Goal: Transaction & Acquisition: Purchase product/service

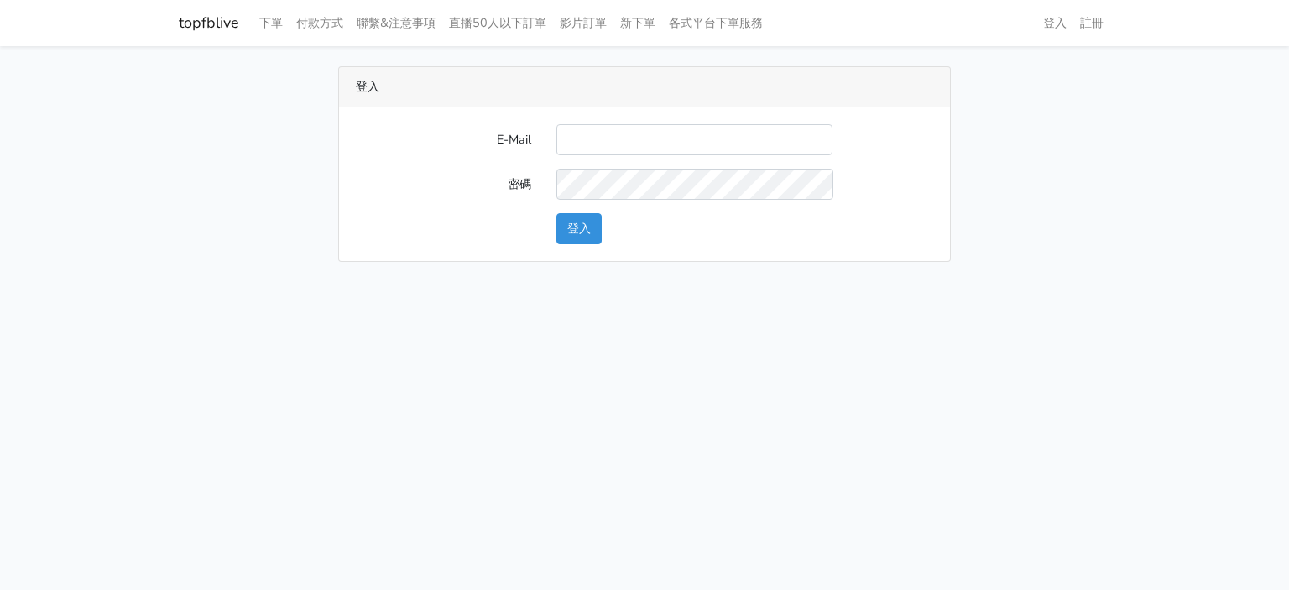
click at [220, 26] on link "topfblive" at bounding box center [209, 23] width 60 height 33
click at [736, 148] on input "E-Mail" at bounding box center [694, 139] width 276 height 31
type input "gyboy2233@gmail.com"
drag, startPoint x: 231, startPoint y: 33, endPoint x: 248, endPoint y: 33, distance: 17.6
click at [248, 33] on nav "topfblive 下單 付款方式 聯繫&注意事項 直播50人以下訂單 影片訂單 新下單 各式平台下單服務 登入 註冊" at bounding box center [644, 23] width 1289 height 46
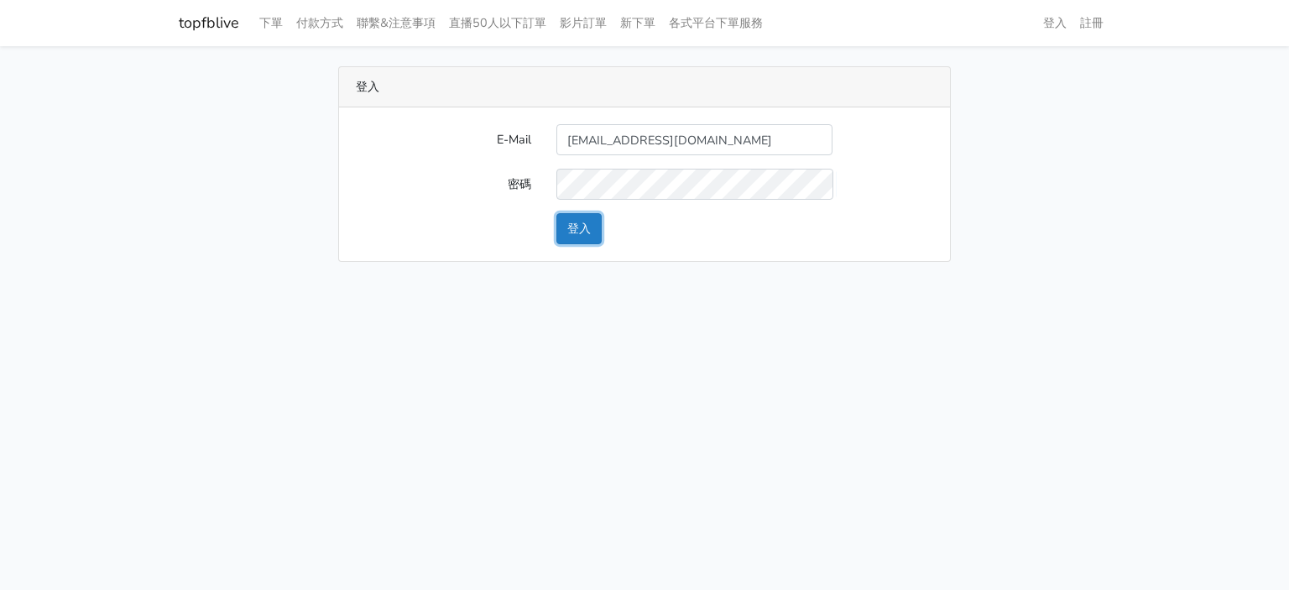
click at [591, 237] on button "登入" at bounding box center [578, 228] width 45 height 31
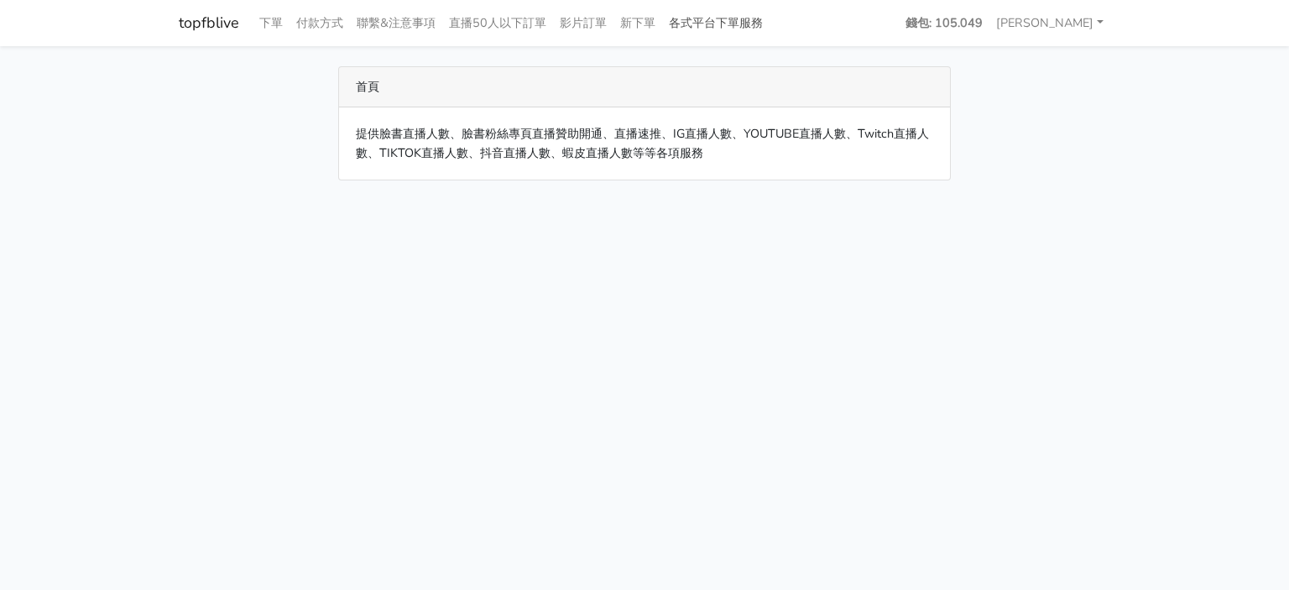
click at [702, 23] on link "各式平台下單服務" at bounding box center [715, 23] width 107 height 33
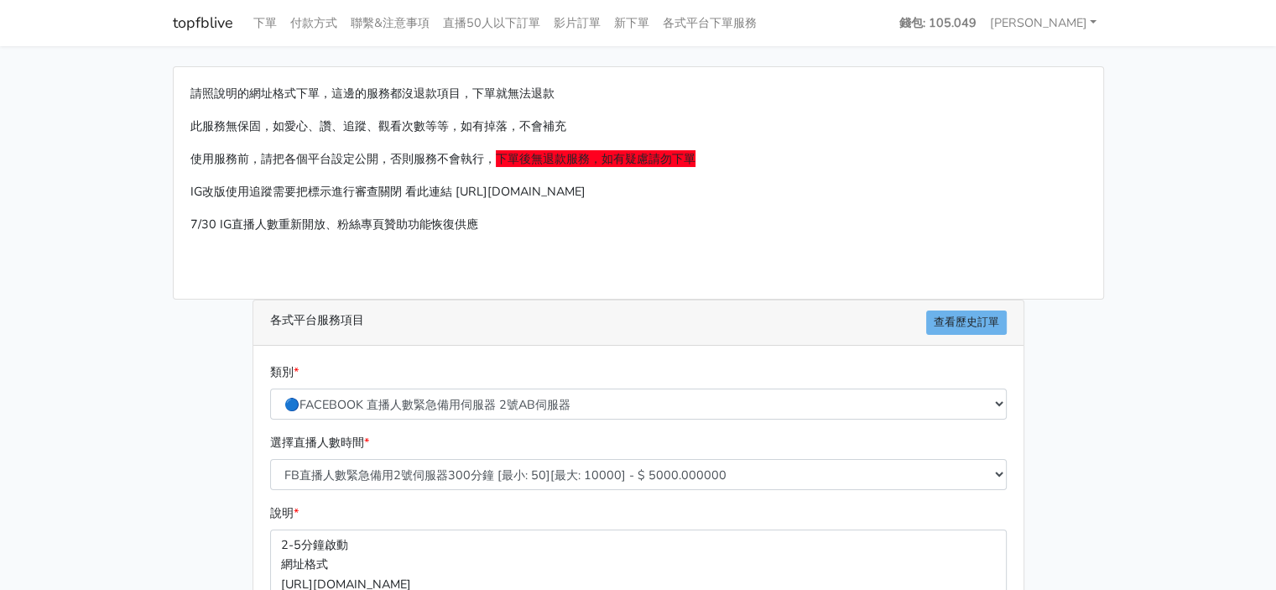
scroll to position [168, 0]
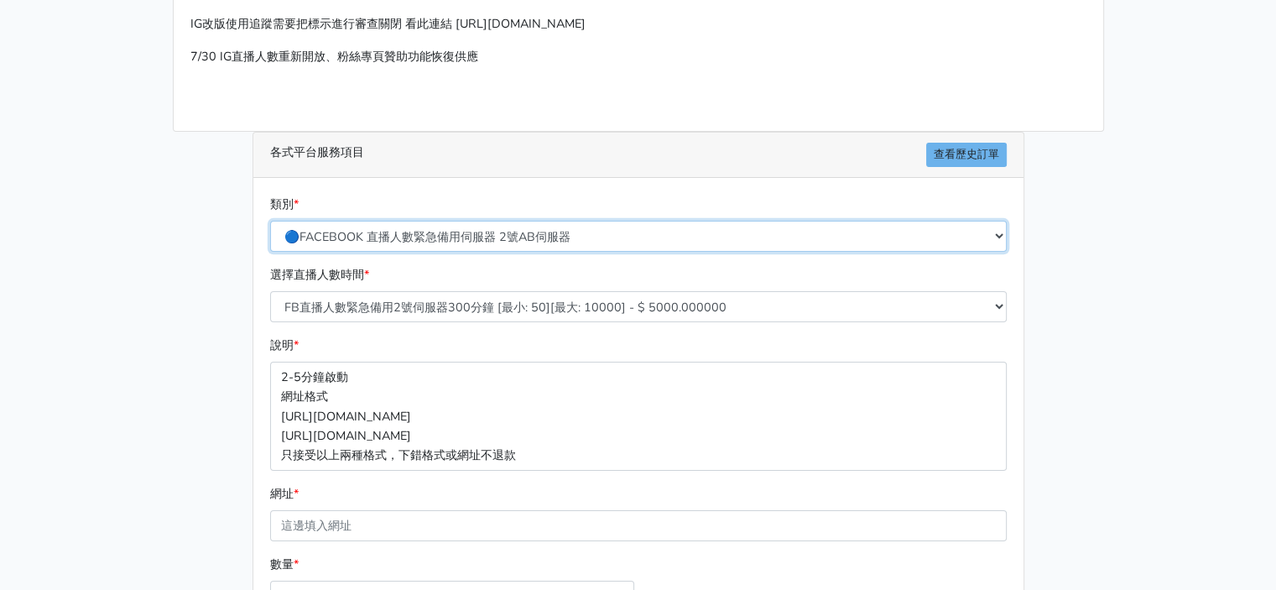
click at [604, 240] on select "🔵FACEBOOK 直播人數緊急備用伺服器 2號AB伺服器 🔵FACEBOOK 網軍專用貼文留言 安全保密 🔵9/30 FACEBOOK 直播人數緩慢進場緩慢…" at bounding box center [638, 236] width 737 height 31
select select "🔴YOUTUBE訂閱、影片觀看次數、影片短視頻愛心"
click at [270, 221] on select "🔵FACEBOOK 直播人數緊急備用伺服器 2號AB伺服器 🔵FACEBOOK 網軍專用貼文留言 安全保密 🔵9/30 FACEBOOK 直播人數緩慢進場緩慢…" at bounding box center [638, 236] width 737 height 31
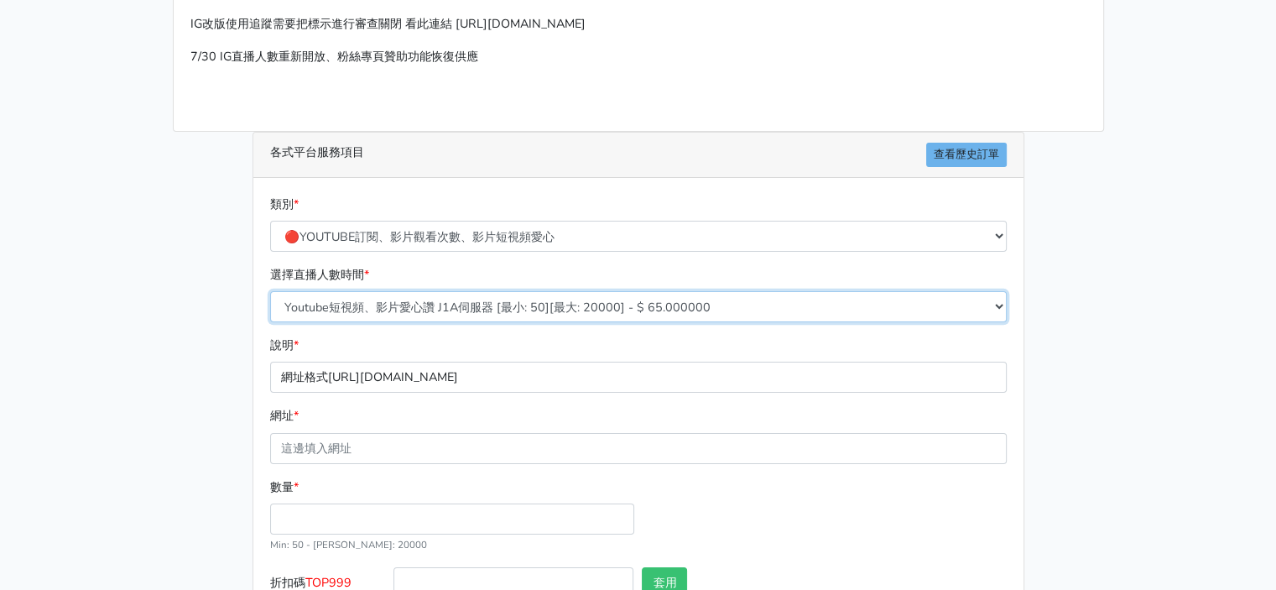
click at [592, 312] on select "Youtube短視頻、影片愛心讚 J1A伺服器 [最小: 50][最大: 20000] - $ 65.000000 Youtube短視頻觀看次數 SG伺服器 …" at bounding box center [638, 306] width 737 height 31
select select "443"
click at [270, 291] on select "Youtube短視頻、影片愛心讚 J1A伺服器 [最小: 50][最大: 20000] - $ 65.000000 Youtube短視頻觀看次數 SG伺服器 …" at bounding box center [638, 306] width 737 height 31
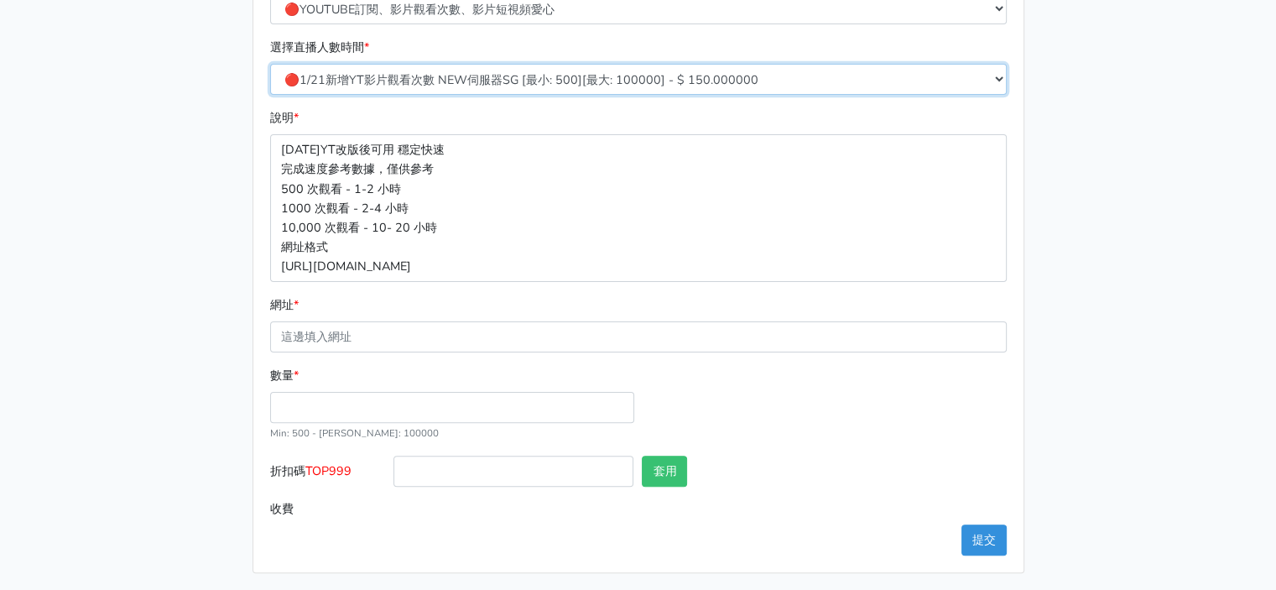
scroll to position [396, 0]
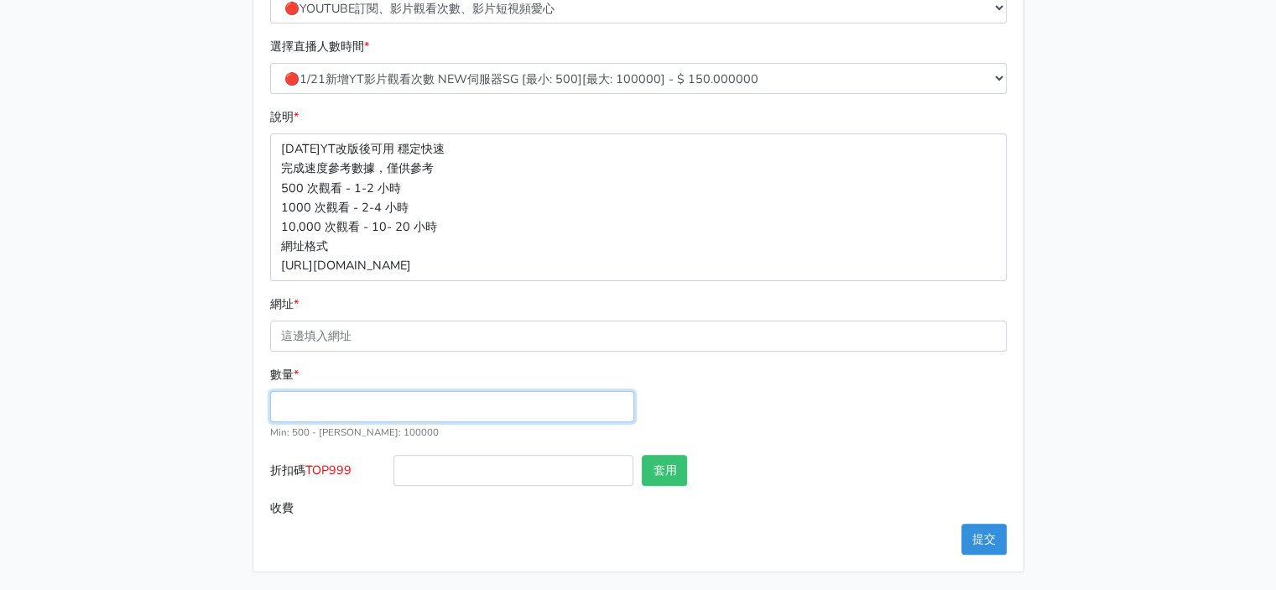
click at [416, 403] on input "數量 *" at bounding box center [452, 406] width 364 height 31
type input "1000"
type input "150.000"
click at [172, 423] on div "請照說明的網址格式下單，這邊的服務都沒退款項目，下單就無法退款 此服務無保固，如愛心、讚、追蹤、觀看次數等等，如有掉落，不會補充 使用服務前，請把各個平台設定…" at bounding box center [638, 121] width 957 height 902
drag, startPoint x: 376, startPoint y: 473, endPoint x: 310, endPoint y: 473, distance: 66.3
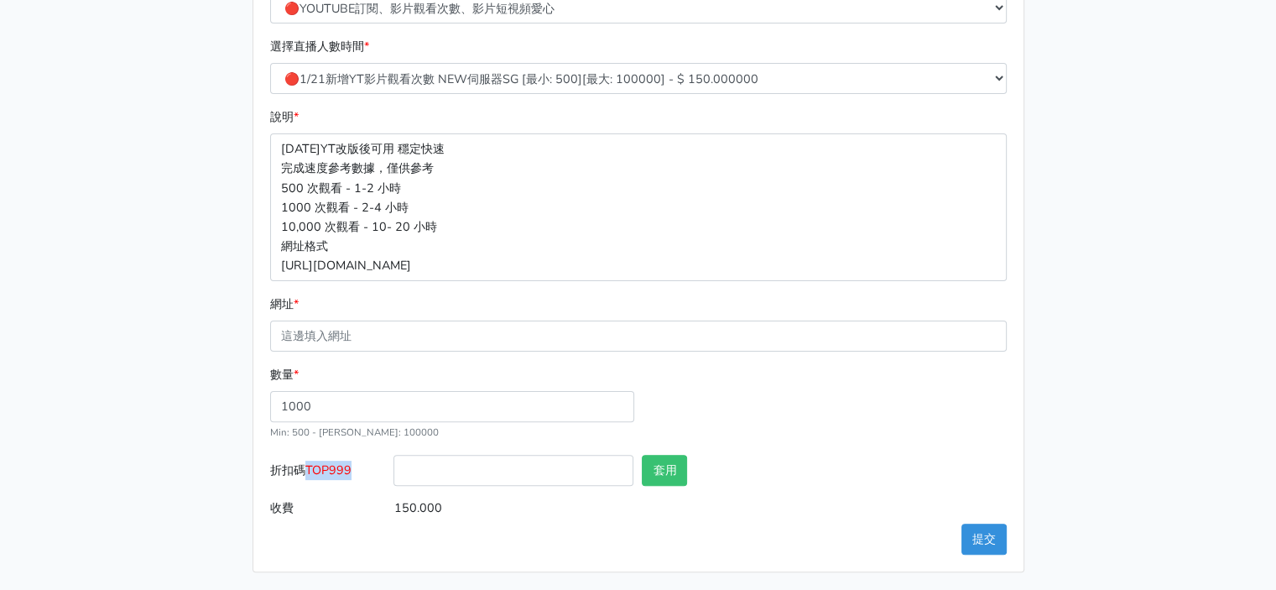
click at [310, 473] on label "折扣碼 TOP999" at bounding box center [328, 474] width 124 height 38
type input "TOP999"
click at [665, 475] on button "套用" at bounding box center [664, 470] width 45 height 31
type input "套用失敗"
click at [143, 421] on main "請照說明的網址格式下單，這邊的服務都沒退款項目，下單就無法退款 此服務無保固，如愛心、讚、追蹤、觀看次數等等，如有掉落，不會補充 使用服務前，請把各個平台設定…" at bounding box center [638, 121] width 1276 height 942
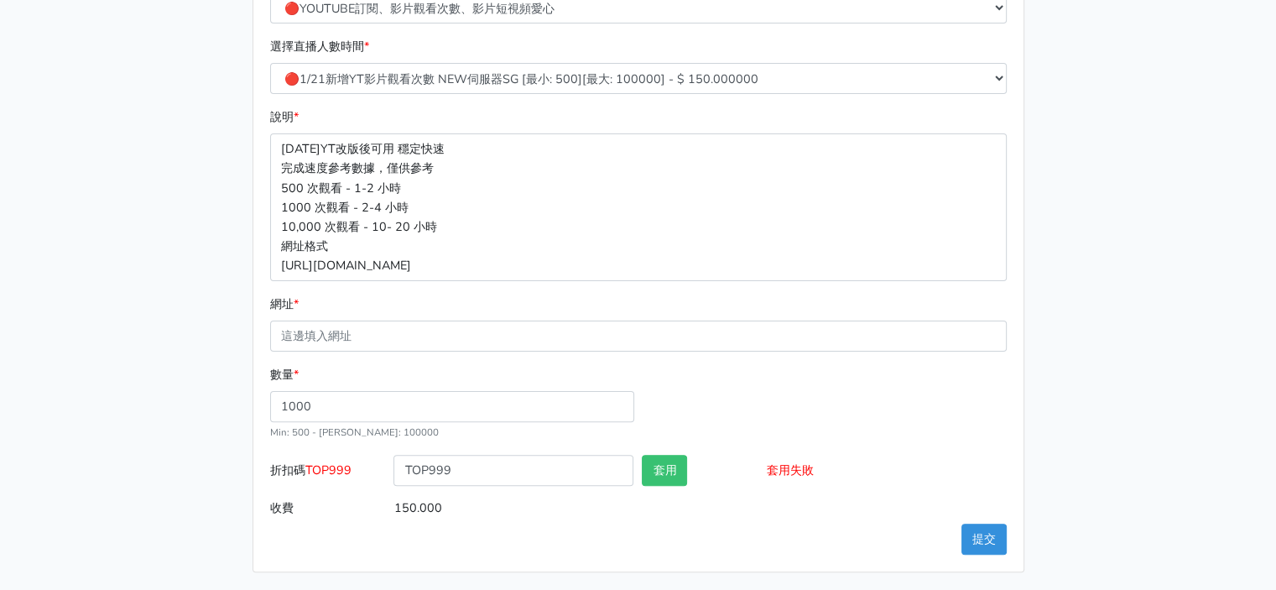
drag, startPoint x: 143, startPoint y: 145, endPoint x: 142, endPoint y: 133, distance: 12.6
click at [143, 143] on main "請照說明的網址格式下單，這邊的服務都沒退款項目，下單就無法退款 此服務無保固，如愛心、讚、追蹤、觀看次數等等，如有掉落，不會補充 使用服務前，請把各個平台設定…" at bounding box center [638, 121] width 1276 height 942
